Goal: Task Accomplishment & Management: Use online tool/utility

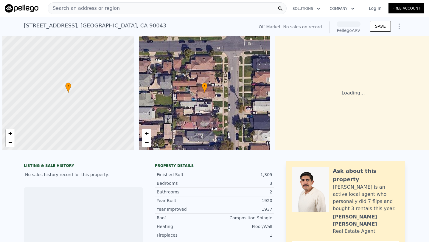
click at [98, 8] on span "Search an address or region" at bounding box center [84, 8] width 72 height 7
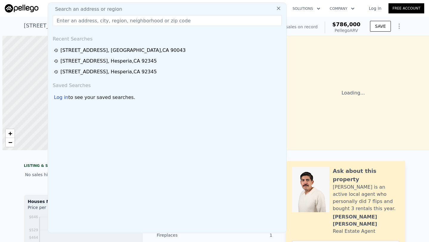
scroll to position [0, 2]
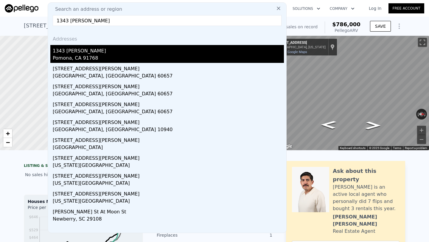
type input "1343 [PERSON_NAME]"
click at [90, 53] on div "1343 [PERSON_NAME]" at bounding box center [168, 50] width 231 height 10
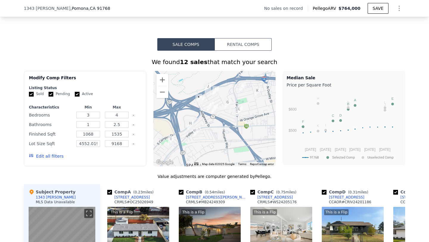
scroll to position [404, 0]
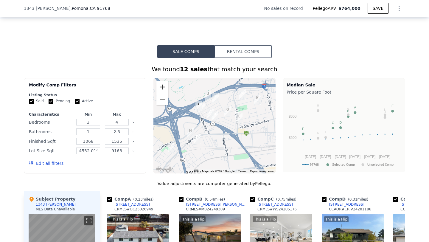
click at [162, 87] on button "Zoom in" at bounding box center [162, 87] width 12 height 12
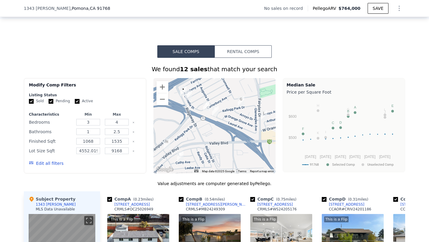
drag, startPoint x: 186, startPoint y: 117, endPoint x: 198, endPoint y: 134, distance: 21.0
click at [198, 134] on div at bounding box center [214, 125] width 122 height 95
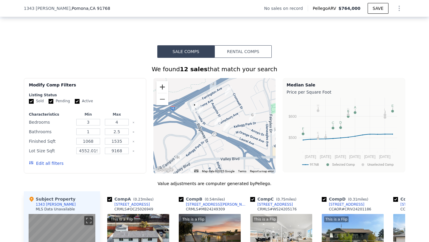
click at [164, 84] on button "Zoom in" at bounding box center [162, 87] width 12 height 12
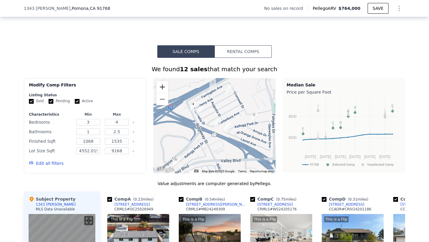
click at [164, 84] on button "Zoom in" at bounding box center [162, 87] width 12 height 12
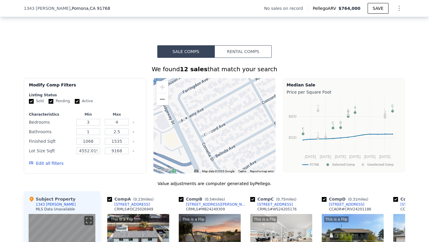
drag, startPoint x: 201, startPoint y: 95, endPoint x: 259, endPoint y: 157, distance: 85.7
click at [260, 157] on div at bounding box center [214, 125] width 122 height 95
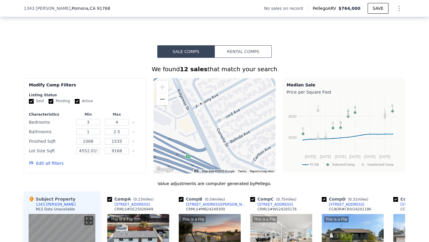
drag, startPoint x: 215, startPoint y: 119, endPoint x: 222, endPoint y: 98, distance: 22.4
click at [222, 98] on div at bounding box center [214, 125] width 122 height 95
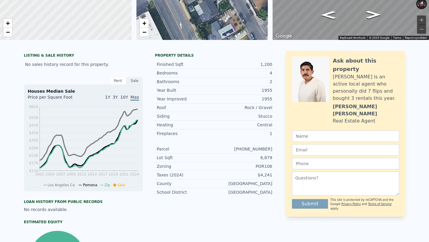
scroll to position [0, 0]
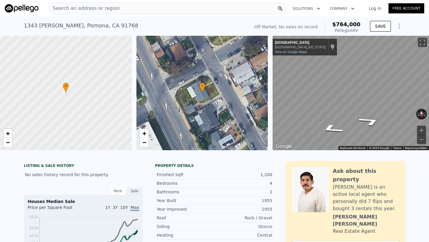
click at [54, 30] on div "[STREET_ADDRESS][PERSON_NAME] No sales on record (~ARV $764k )" at bounding box center [135, 27] width 223 height 17
click at [51, 27] on div "[STREET_ADDRESS][PERSON_NAME]" at bounding box center [81, 25] width 114 height 8
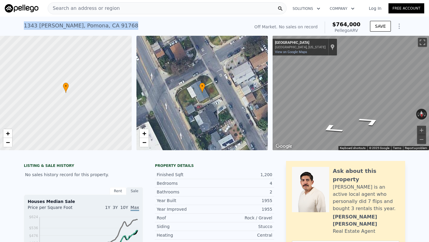
click at [51, 27] on div "[STREET_ADDRESS][PERSON_NAME]" at bounding box center [81, 25] width 114 height 8
copy div "[STREET_ADDRESS][PERSON_NAME] No sales on record (~ARV $764k )"
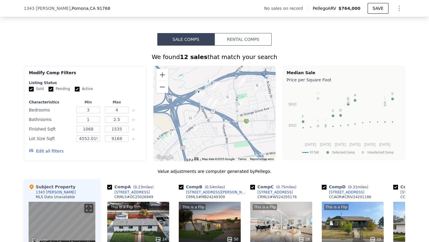
scroll to position [415, 0]
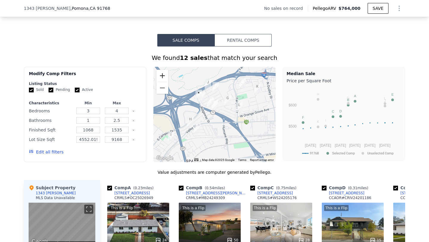
click at [161, 79] on button "Zoom in" at bounding box center [162, 76] width 12 height 12
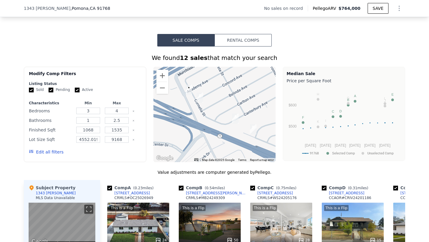
drag, startPoint x: 193, startPoint y: 91, endPoint x: 230, endPoint y: 131, distance: 54.4
click at [230, 131] on div at bounding box center [214, 114] width 122 height 95
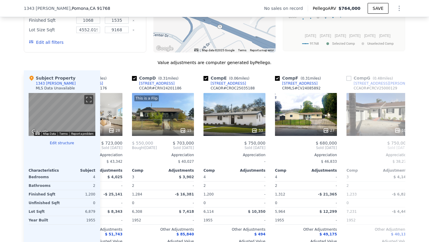
scroll to position [0, 191]
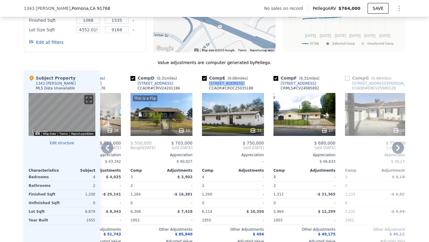
drag, startPoint x: 244, startPoint y: 83, endPoint x: 201, endPoint y: 82, distance: 42.3
click at [201, 82] on div "Comp E ( 0.06 miles) [STREET_ADDRESS] CCAOR # CROC25035188 33 $ 750,000 Sold [D…" at bounding box center [232, 161] width 67 height 183
copy div "[STREET_ADDRESS]"
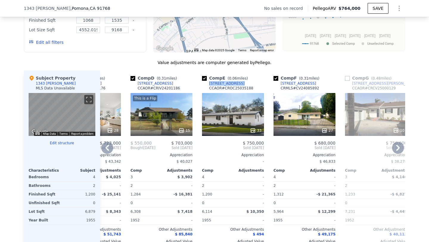
scroll to position [441, 0]
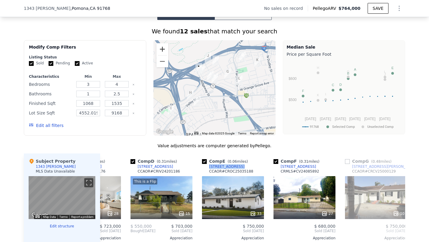
click at [161, 44] on button "Zoom in" at bounding box center [162, 49] width 12 height 12
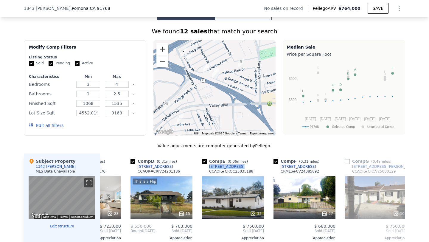
click at [161, 43] on button "Zoom in" at bounding box center [162, 49] width 12 height 12
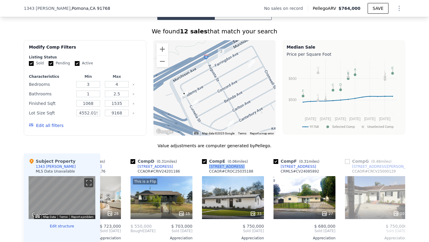
drag, startPoint x: 192, startPoint y: 63, endPoint x: 224, endPoint y: 135, distance: 79.7
click at [224, 135] on div "We found 12 sales that match your search Filters Map Prices Modify Comp Filters…" at bounding box center [214, 187] width 381 height 320
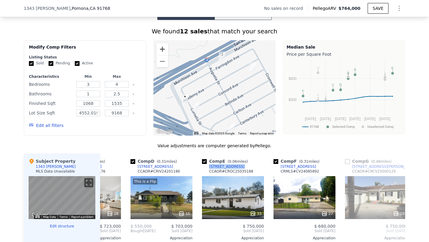
click at [166, 53] on button "Zoom in" at bounding box center [162, 49] width 12 height 12
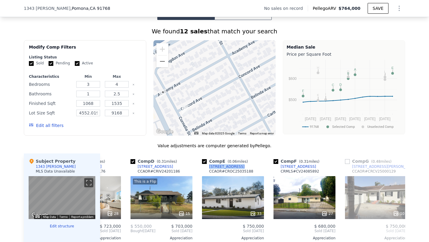
drag, startPoint x: 197, startPoint y: 110, endPoint x: 203, endPoint y: 90, distance: 20.2
click at [204, 90] on div at bounding box center [214, 87] width 122 height 95
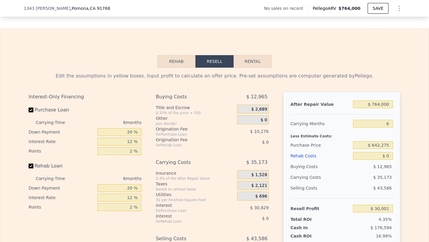
scroll to position [796, 0]
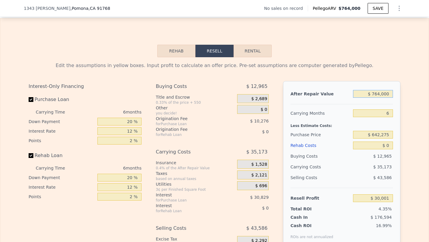
click at [384, 93] on input "$ 764,000" at bounding box center [373, 94] width 40 height 8
type input "$ 7"
type input "-$ 689,428"
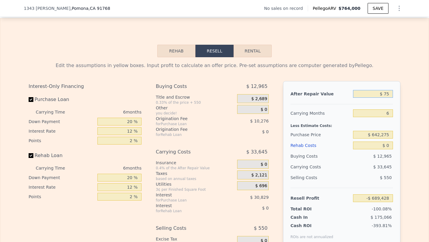
type input "$ 750"
type input "-$ 688,729"
type input "$ 7,500"
type input "-$ 682,374"
type input "$ 75,000"
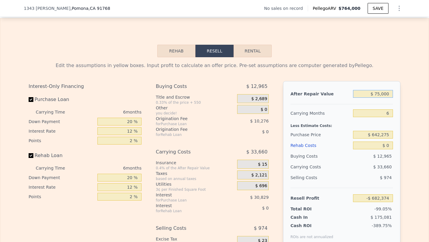
type input "-$ 618,810"
type input "$ 750,000"
type input "$ 16,817"
type input "$ 750,000"
click at [387, 135] on input "$ 642,275" at bounding box center [373, 135] width 40 height 8
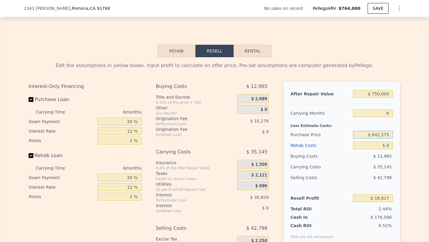
click at [387, 135] on input "$ 642,275" at bounding box center [373, 135] width 40 height 8
type input "$ 550,000"
click at [390, 145] on input "$ 0" at bounding box center [373, 145] width 40 height 8
type input "$ 115,303"
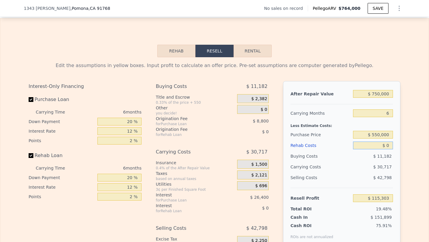
click at [390, 145] on input "$ 0" at bounding box center [373, 145] width 40 height 8
type input "$ 8"
type input "$ 115,295"
type input "$ 85"
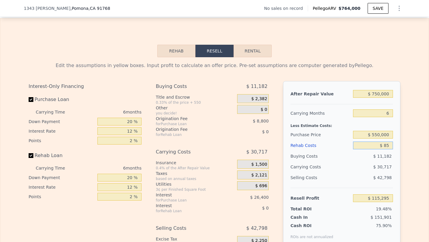
type input "$ 115,211"
type input "$ 850"
type input "$ 114,397"
type input "$ 8,500"
type input "$ 106,259"
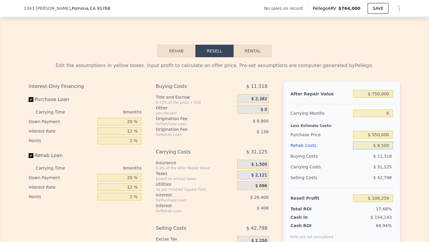
type input "$ 85,000"
type input "$ 24,863"
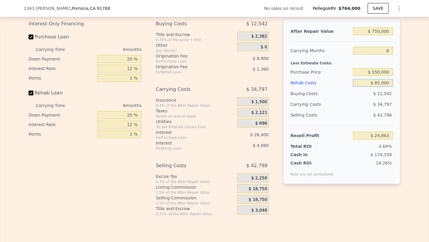
scroll to position [864, 0]
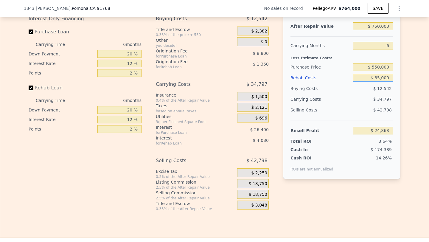
type input "$ 85,000"
click at [262, 196] on span "$ 18,750" at bounding box center [258, 194] width 18 height 5
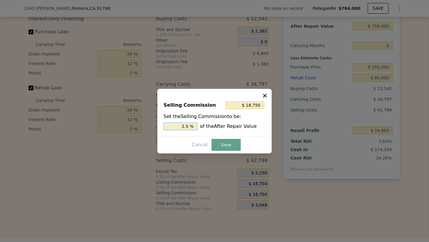
click at [183, 126] on input "2.5 %" at bounding box center [180, 126] width 34 height 8
type input "$ 0"
type input "0 %"
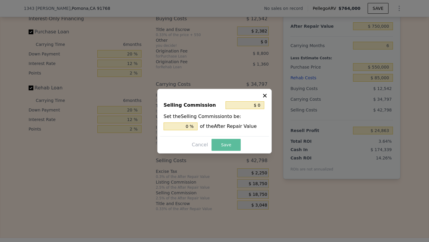
click at [221, 141] on button "Save" at bounding box center [225, 145] width 29 height 12
type input "$ 43,613"
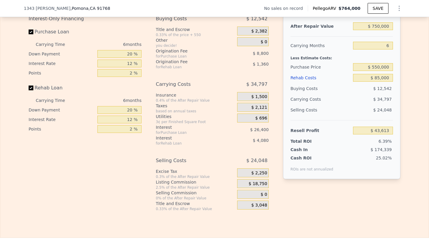
type input "$ 764,000"
type input "$ 0"
type input "$ 30,001"
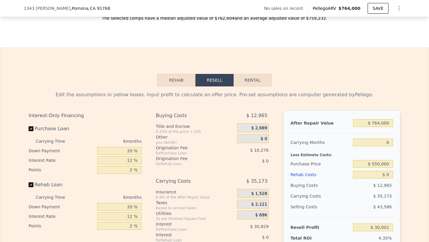
scroll to position [775, 0]
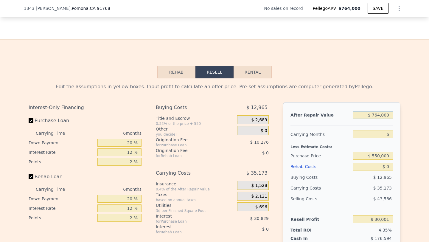
click at [375, 116] on input "$ 764,000" at bounding box center [373, 115] width 40 height 8
type input "$ 72"
type input "-$ 689,367"
type input "$ 725"
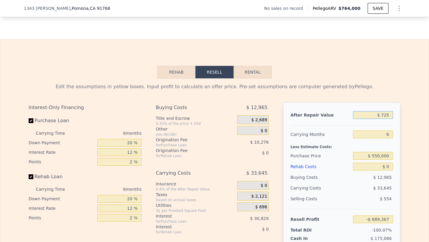
type input "-$ 688,751"
type input "$ 7,250"
type input "-$ 682,608"
type input "$ 72,500"
type input "-$ 621,165"
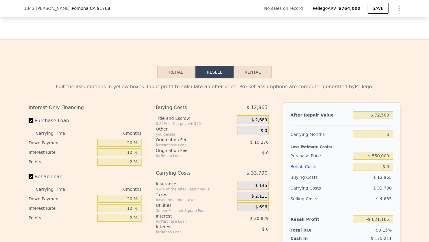
type input "$ 725,000"
type input "-$ 6,724"
type input "$ 725,000"
click at [386, 167] on input "$ 0" at bounding box center [373, 167] width 40 height 8
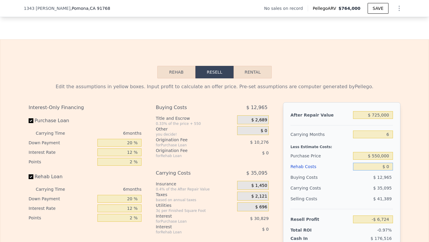
click at [386, 167] on input "$ 0" at bounding box center [373, 167] width 40 height 8
type input "$ 8"
type input "-$ 6,732"
type input "$ 80"
type input "-$ 6,811"
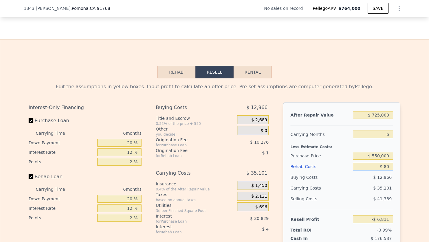
type input "$ 800"
type input "-$ 7,573"
type input "$ 8,000"
type input "-$ 15,236"
type input "$ 80,000"
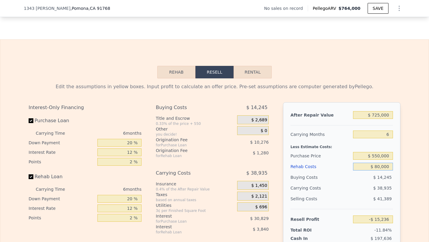
type input "-$ 91,844"
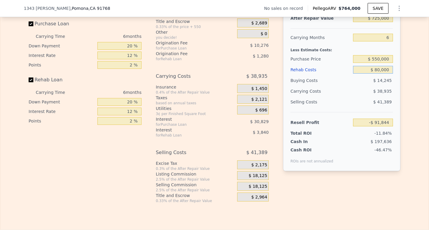
scroll to position [887, 0]
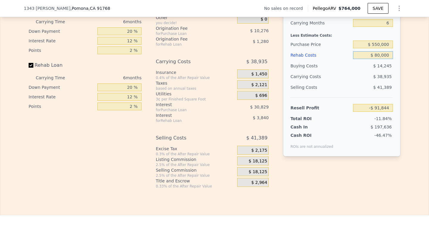
type input "$ 80,000"
click at [391, 45] on input "$ 550,000" at bounding box center [373, 44] width 40 height 8
type input "$ 550,000"
click at [371, 76] on div "$ 38,935" at bounding box center [361, 76] width 63 height 11
type input "$ 6,642"
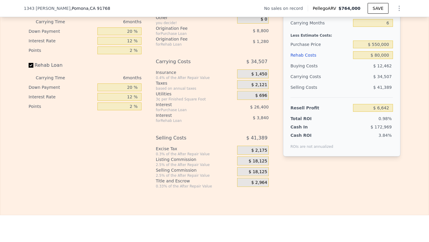
click at [253, 169] on span "$ 18,125" at bounding box center [258, 171] width 18 height 5
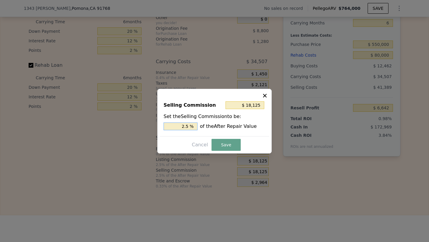
click at [179, 127] on input "2.5 %" at bounding box center [180, 126] width 34 height 8
type input "$ 0"
type input "0 %"
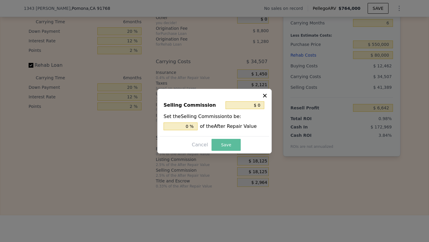
click at [216, 144] on button "Save" at bounding box center [225, 145] width 29 height 12
type input "$ 24,767"
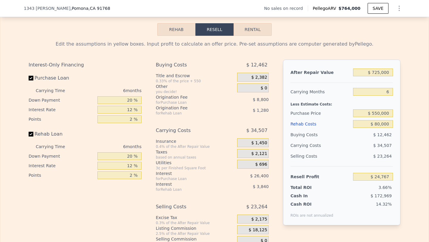
scroll to position [818, 0]
type input "$ 764,000"
type input "$ 0"
type input "$ 30,001"
